Goal: Task Accomplishment & Management: Use online tool/utility

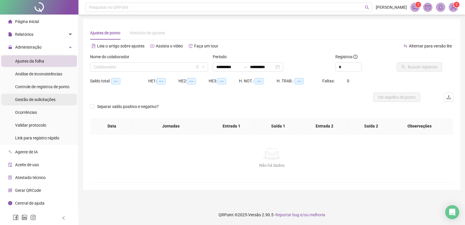
click at [46, 101] on span "Gestão de solicitações" at bounding box center [35, 99] width 40 height 5
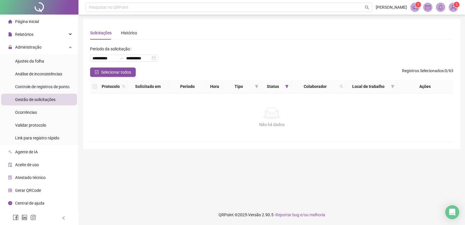
click at [47, 99] on span "Gestão de solicitações" at bounding box center [35, 99] width 40 height 5
click at [41, 62] on span "Ajustes da folha" at bounding box center [29, 61] width 29 height 5
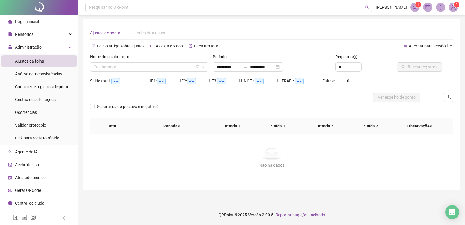
type input "**********"
click at [139, 67] on input "search" at bounding box center [147, 67] width 106 height 9
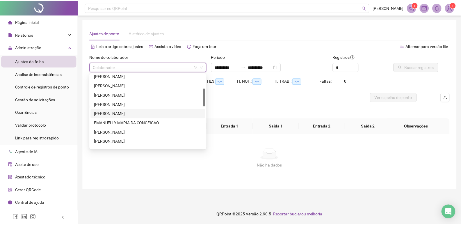
scroll to position [29, 0]
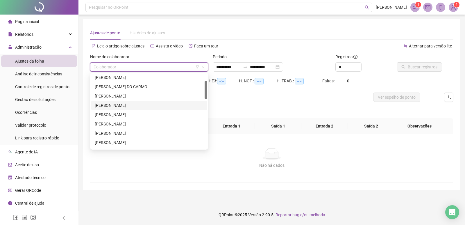
click at [114, 105] on div "[PERSON_NAME]" at bounding box center [149, 105] width 109 height 6
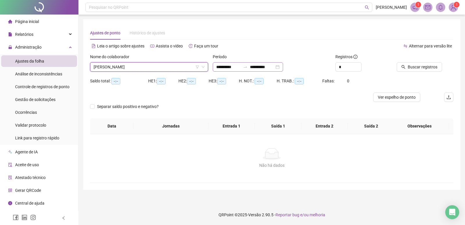
click at [283, 67] on div "**********" at bounding box center [248, 66] width 70 height 9
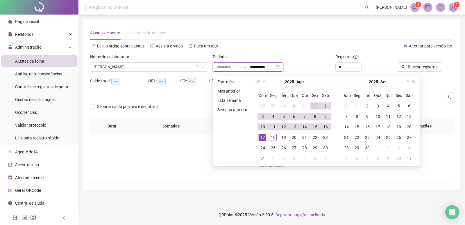
type input "**********"
click at [315, 106] on div "1" at bounding box center [315, 105] width 7 height 7
type input "**********"
click at [272, 136] on div "18" at bounding box center [273, 137] width 7 height 7
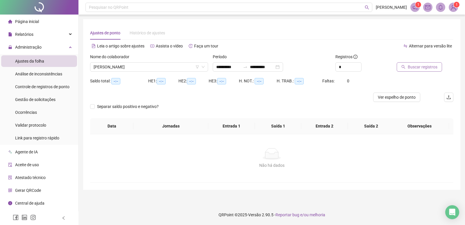
click at [418, 68] on span "Buscar registros" at bounding box center [423, 67] width 30 height 6
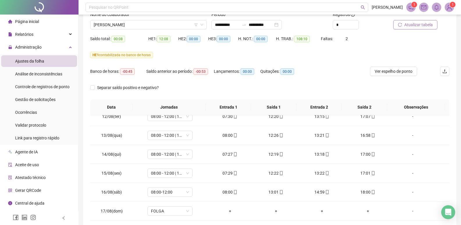
scroll to position [1, 0]
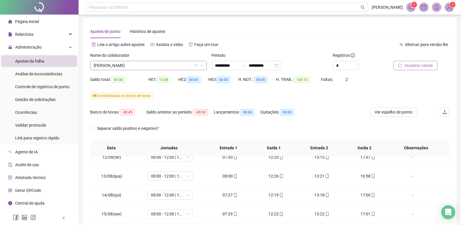
click at [159, 65] on span "[PERSON_NAME]" at bounding box center [149, 65] width 110 height 9
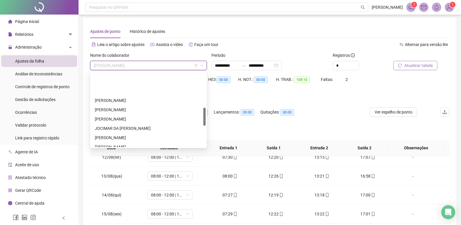
scroll to position [145, 0]
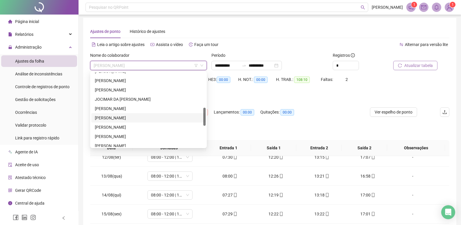
click at [124, 116] on div "[PERSON_NAME]" at bounding box center [148, 118] width 107 height 6
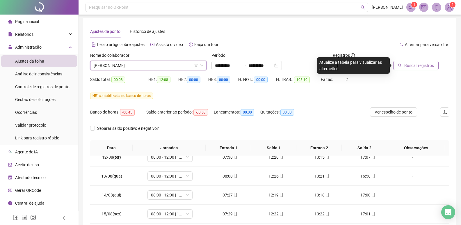
click at [410, 65] on span "Buscar registros" at bounding box center [419, 65] width 30 height 6
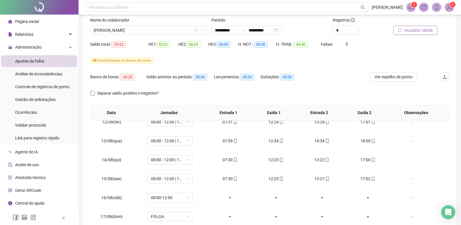
scroll to position [0, 0]
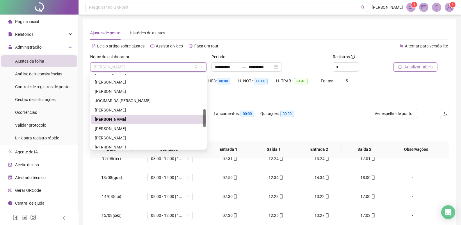
click at [160, 69] on span "[PERSON_NAME]" at bounding box center [149, 67] width 110 height 9
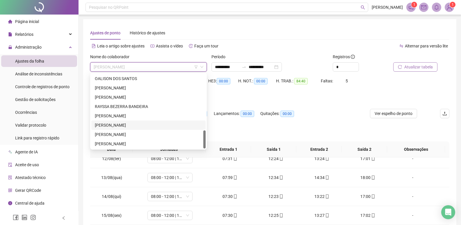
click at [124, 125] on div "[PERSON_NAME]" at bounding box center [148, 125] width 107 height 6
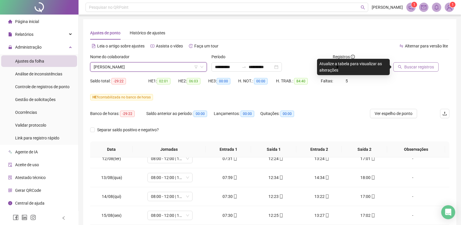
click at [410, 67] on span "Buscar registros" at bounding box center [419, 67] width 30 height 6
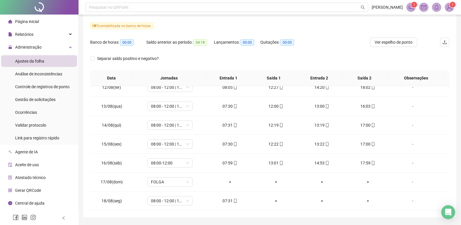
scroll to position [0, 0]
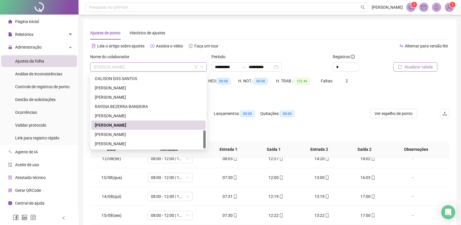
click at [149, 66] on span "[PERSON_NAME]" at bounding box center [149, 67] width 110 height 9
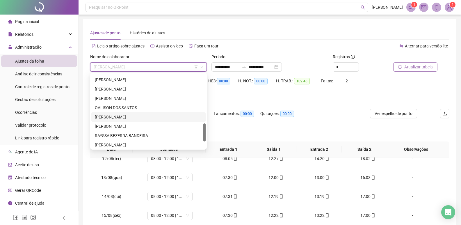
scroll to position [174, 0]
click at [116, 116] on div "[PERSON_NAME]" at bounding box center [148, 118] width 107 height 6
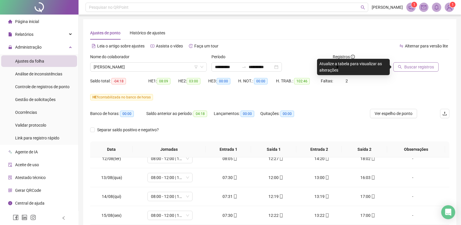
click at [413, 65] on span "Buscar registros" at bounding box center [419, 67] width 30 height 6
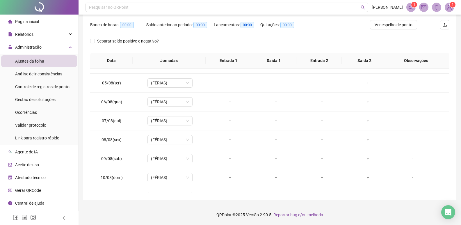
scroll to position [0, 0]
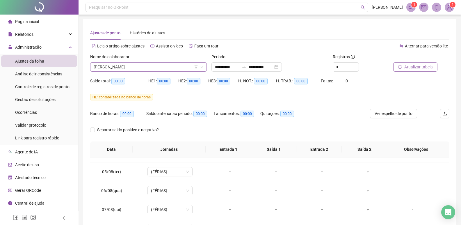
click at [180, 64] on span "[PERSON_NAME]" at bounding box center [149, 67] width 110 height 9
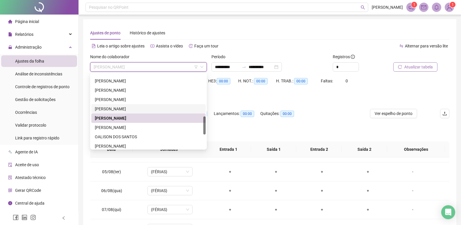
click at [124, 109] on div "[PERSON_NAME]" at bounding box center [148, 109] width 107 height 6
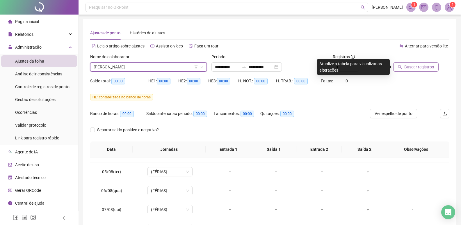
click at [407, 65] on span "Buscar registros" at bounding box center [419, 67] width 30 height 6
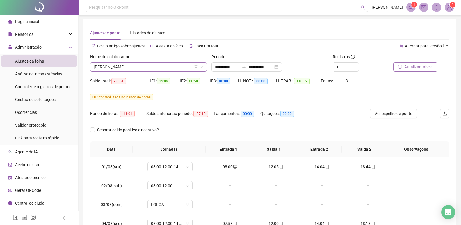
click at [147, 68] on span "[PERSON_NAME]" at bounding box center [149, 67] width 110 height 9
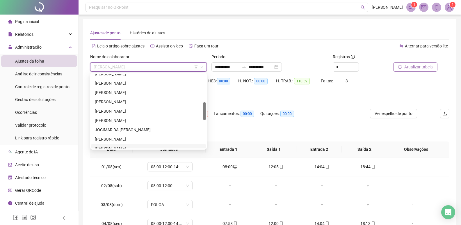
scroll to position [58, 0]
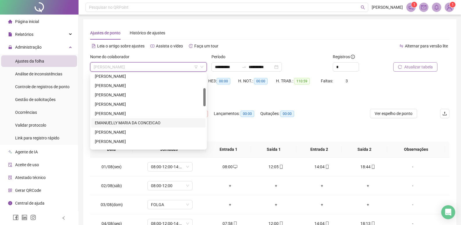
click at [120, 122] on div "EMANUELLY MARIA DA CONCEICAO" at bounding box center [148, 123] width 107 height 6
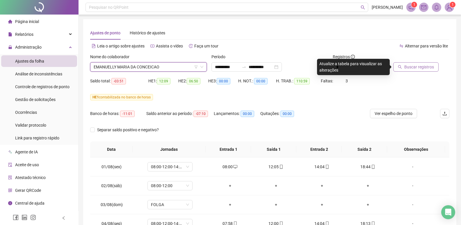
click at [425, 67] on span "Buscar registros" at bounding box center [419, 67] width 30 height 6
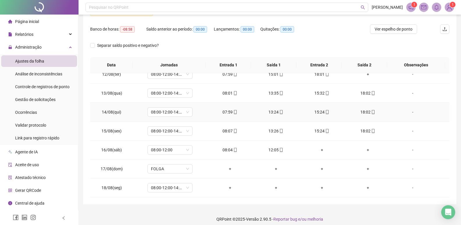
scroll to position [89, 0]
